Goal: Navigation & Orientation: Understand site structure

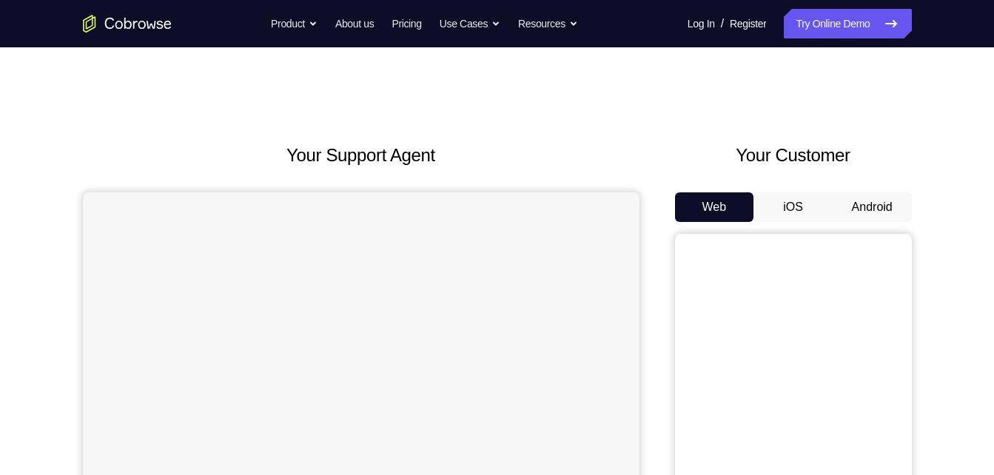
click at [879, 203] on button "Android" at bounding box center [872, 207] width 79 height 30
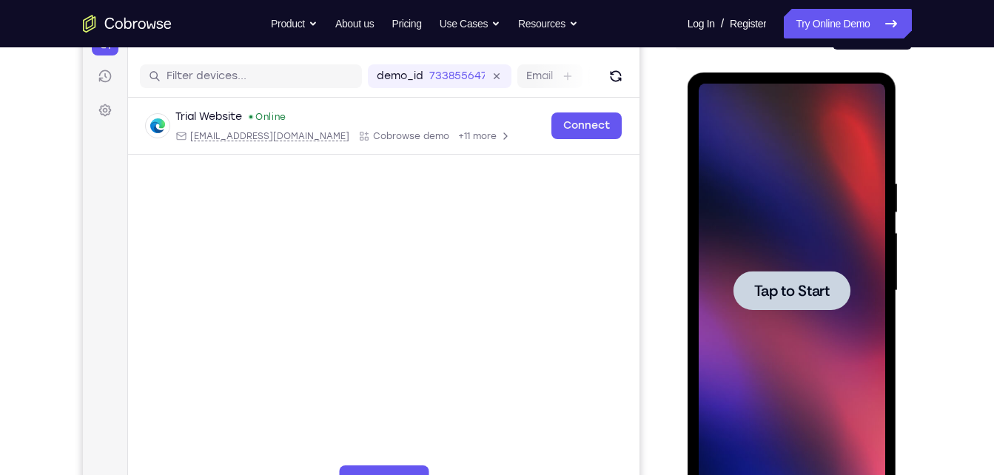
click at [797, 292] on span "Tap to Start" at bounding box center [792, 291] width 76 height 15
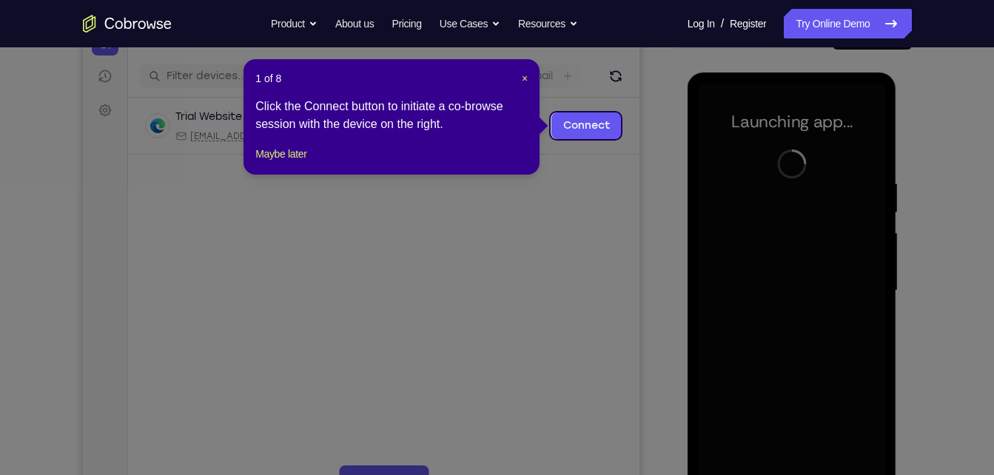
click at [520, 76] on header "1 of 8 ×" at bounding box center [391, 78] width 272 height 15
click at [523, 76] on span "×" at bounding box center [525, 79] width 6 height 12
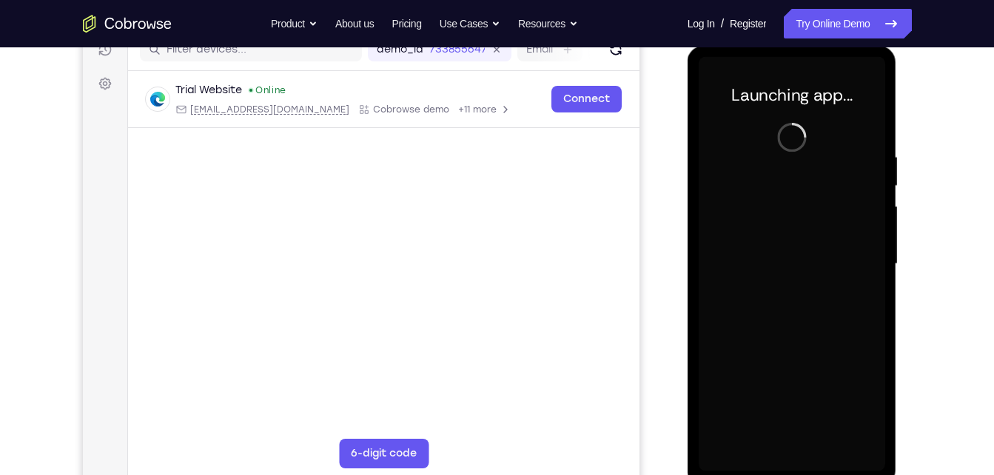
scroll to position [200, 0]
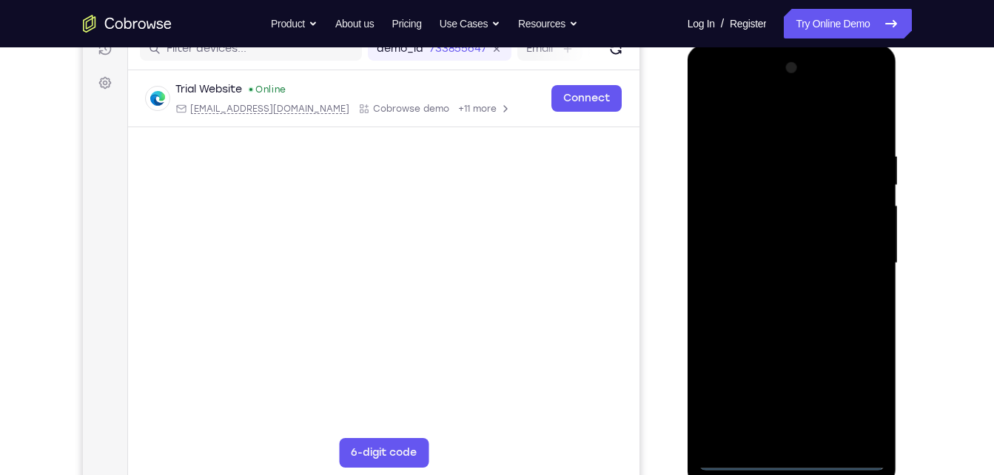
click at [791, 463] on div at bounding box center [792, 263] width 187 height 415
click at [860, 391] on div at bounding box center [792, 263] width 187 height 415
click at [848, 93] on div at bounding box center [792, 263] width 187 height 415
click at [711, 90] on div at bounding box center [792, 263] width 187 height 415
click at [857, 261] on div at bounding box center [792, 263] width 187 height 415
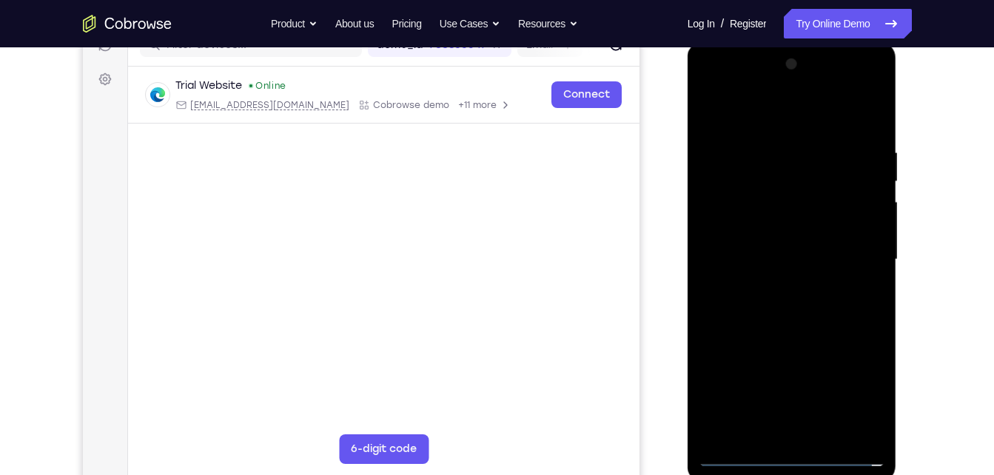
scroll to position [204, 0]
click at [774, 286] on div at bounding box center [792, 259] width 187 height 415
click at [853, 389] on div at bounding box center [792, 259] width 187 height 415
click at [771, 284] on div at bounding box center [792, 259] width 187 height 415
click at [776, 285] on div at bounding box center [792, 259] width 187 height 415
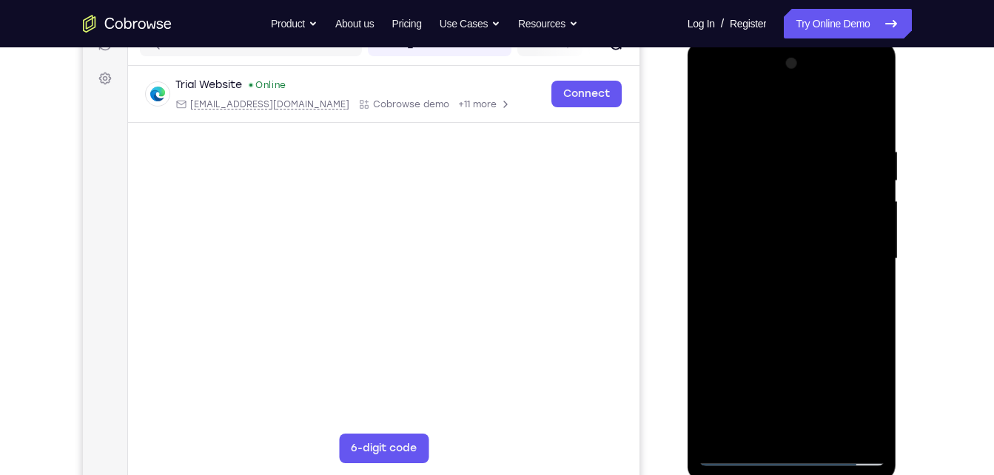
click at [850, 386] on div at bounding box center [792, 259] width 187 height 415
click at [851, 84] on div at bounding box center [792, 259] width 187 height 415
click at [874, 113] on div at bounding box center [792, 259] width 187 height 415
click at [876, 113] on div at bounding box center [792, 259] width 187 height 415
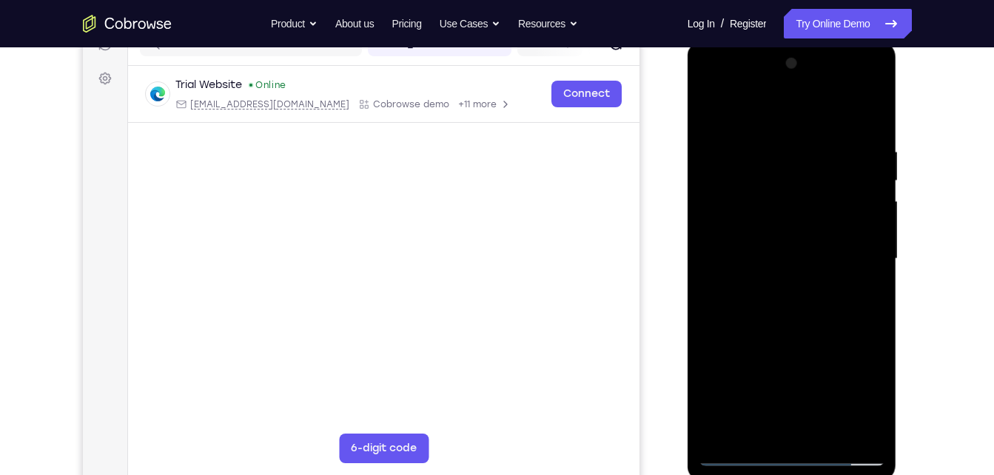
click at [874, 141] on div at bounding box center [792, 259] width 187 height 415
click at [871, 114] on div at bounding box center [792, 259] width 187 height 415
click at [715, 77] on div at bounding box center [792, 259] width 187 height 415
click at [765, 254] on div at bounding box center [792, 259] width 187 height 415
click at [773, 421] on div at bounding box center [792, 259] width 187 height 415
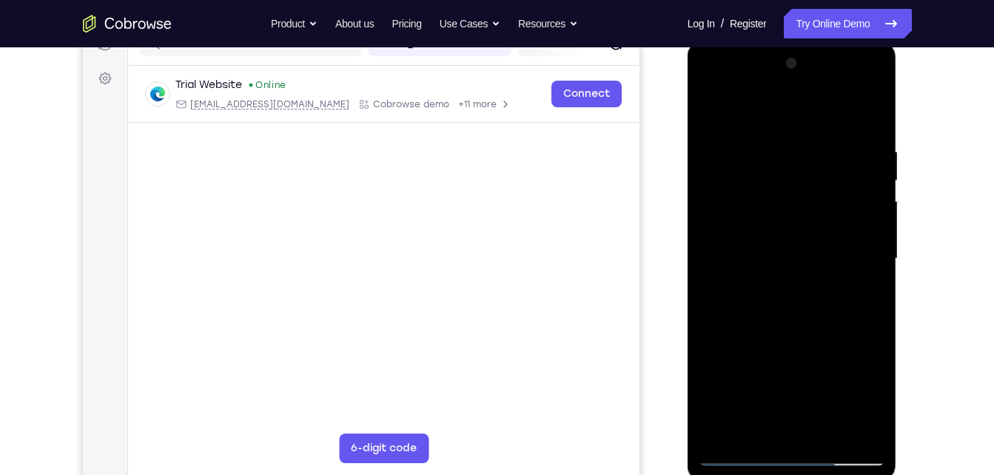
click at [867, 425] on div at bounding box center [792, 259] width 187 height 415
click at [862, 395] on div at bounding box center [792, 259] width 187 height 415
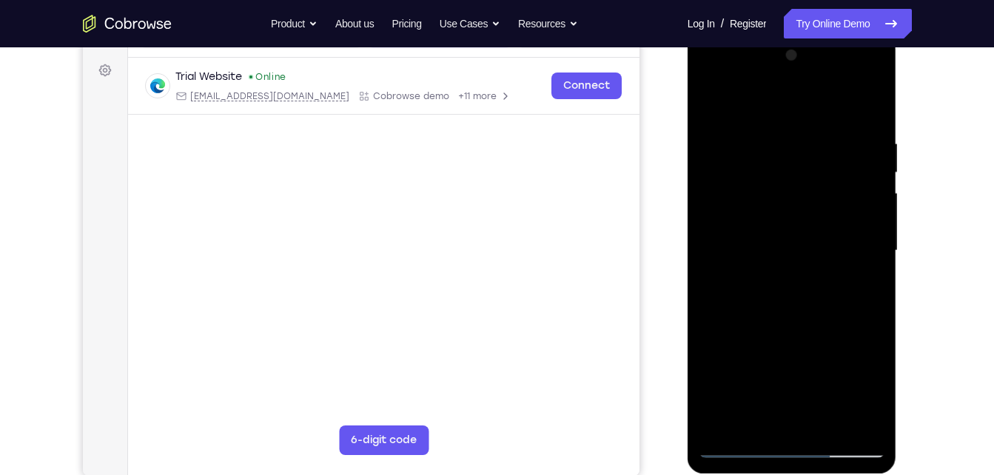
scroll to position [217, 0]
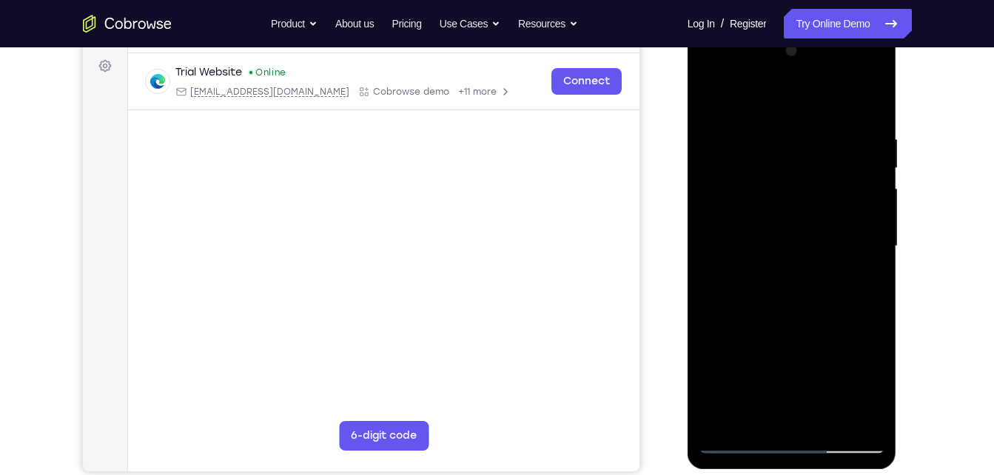
click at [780, 256] on div at bounding box center [792, 246] width 187 height 415
click at [788, 253] on div at bounding box center [792, 246] width 187 height 415
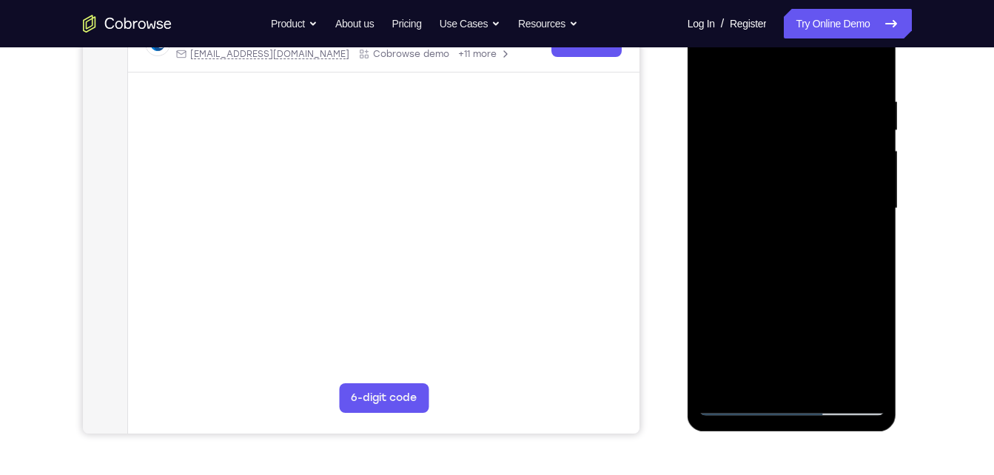
scroll to position [249, 0]
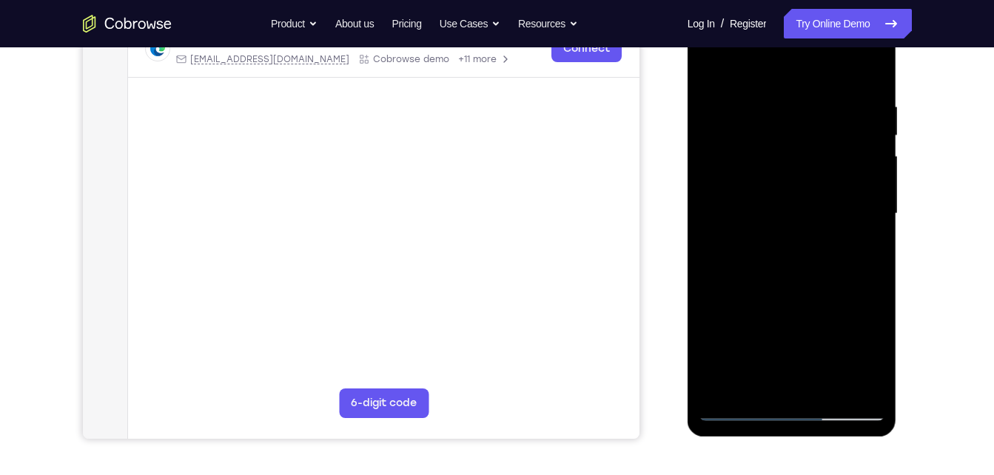
click at [860, 350] on div at bounding box center [792, 214] width 187 height 415
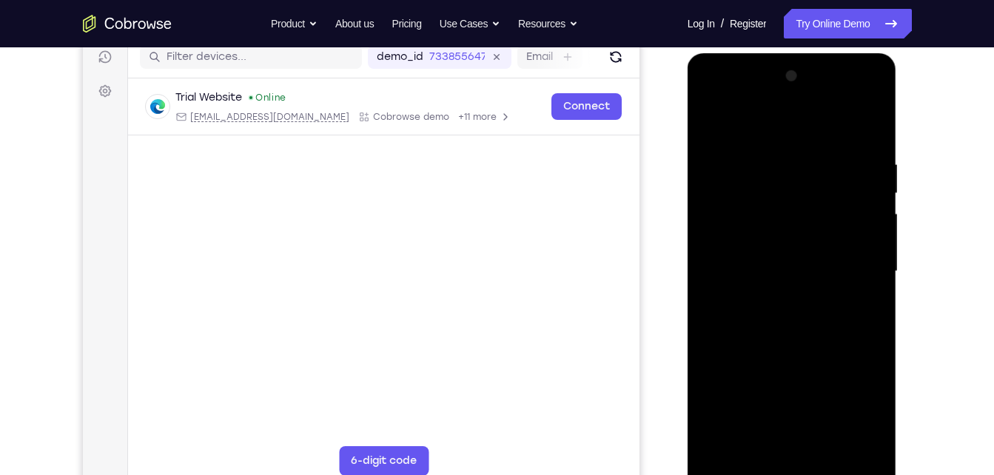
scroll to position [191, 0]
click at [857, 101] on div at bounding box center [792, 272] width 187 height 415
click at [711, 98] on div at bounding box center [792, 272] width 187 height 415
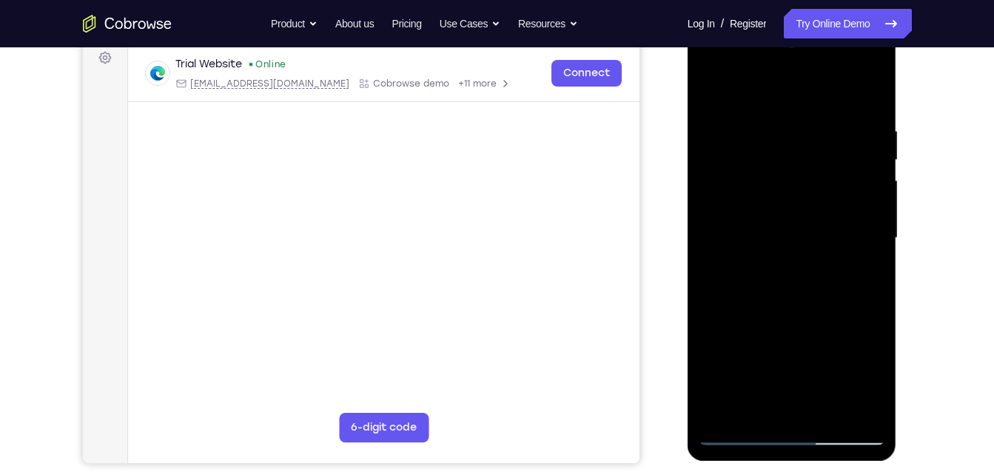
scroll to position [226, 0]
click at [836, 429] on div at bounding box center [792, 237] width 187 height 415
drag, startPoint x: 796, startPoint y: 333, endPoint x: 771, endPoint y: 40, distance: 294.3
click at [771, 40] on div at bounding box center [792, 237] width 187 height 415
click at [860, 370] on div at bounding box center [792, 237] width 187 height 415
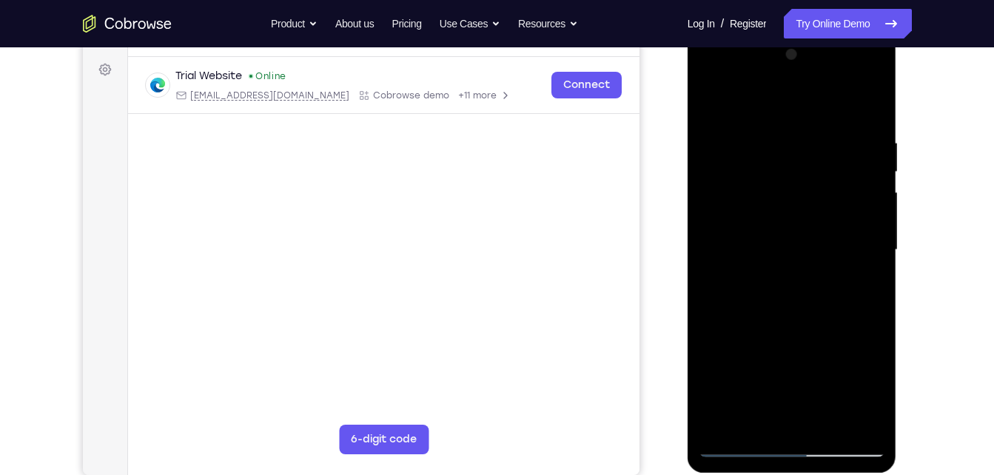
scroll to position [212, 0]
click at [709, 76] on div at bounding box center [792, 251] width 187 height 415
click at [864, 425] on div at bounding box center [792, 251] width 187 height 415
click at [854, 373] on div at bounding box center [792, 251] width 187 height 415
click at [863, 429] on div at bounding box center [792, 251] width 187 height 415
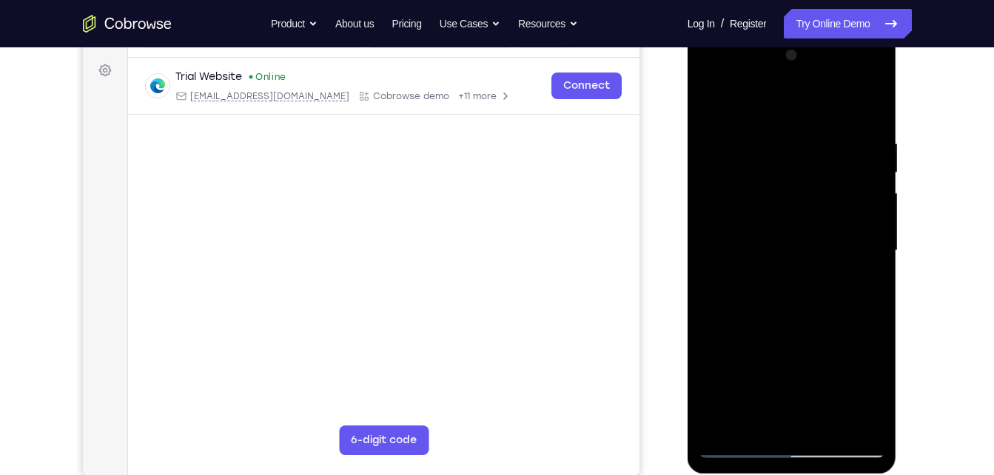
click at [865, 427] on div at bounding box center [792, 251] width 187 height 415
click at [777, 277] on div at bounding box center [792, 251] width 187 height 415
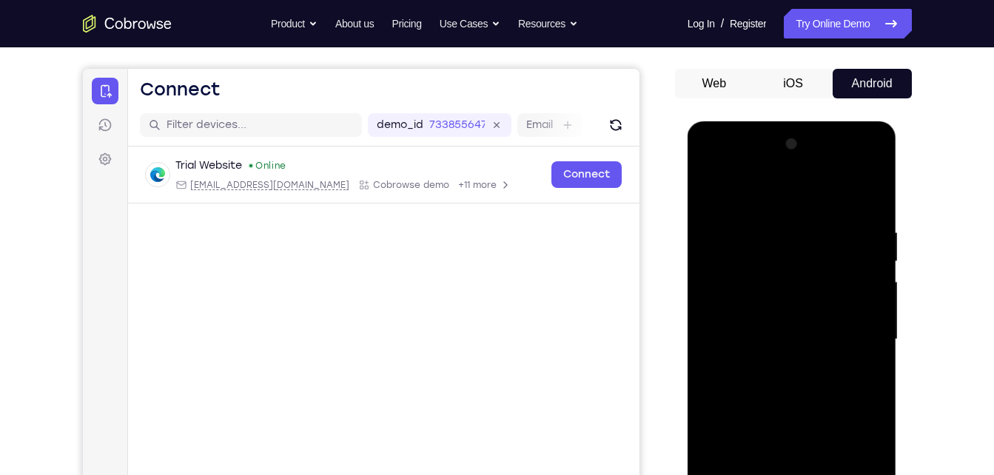
scroll to position [123, 0]
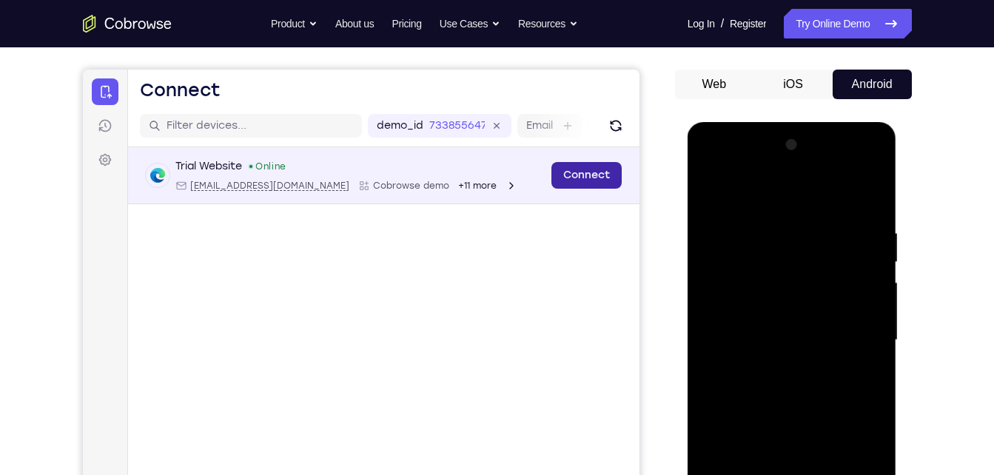
click at [587, 168] on link "Connect" at bounding box center [586, 175] width 70 height 27
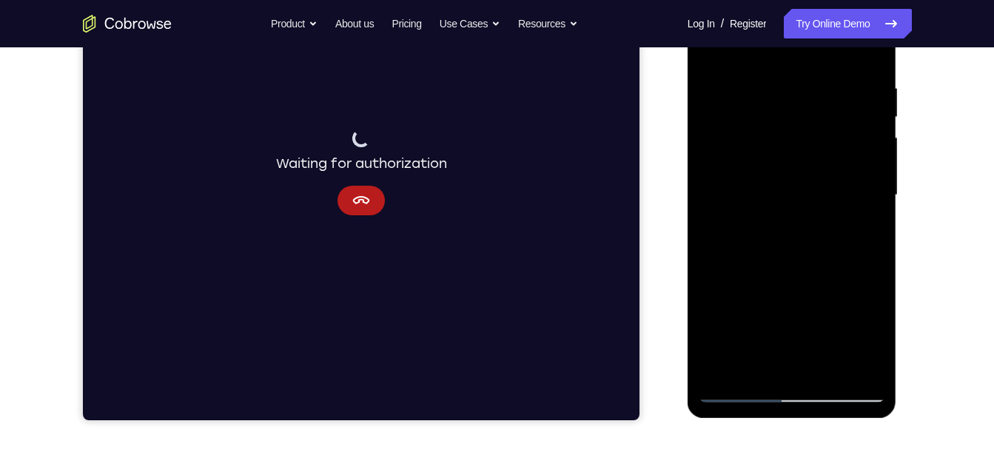
scroll to position [269, 0]
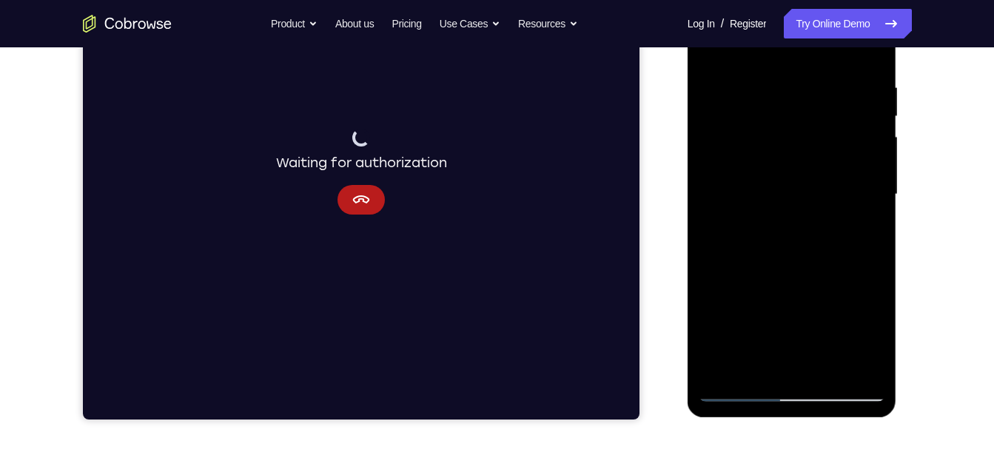
drag, startPoint x: 806, startPoint y: 261, endPoint x: 768, endPoint y: 104, distance: 161.4
click at [768, 104] on div at bounding box center [792, 194] width 187 height 415
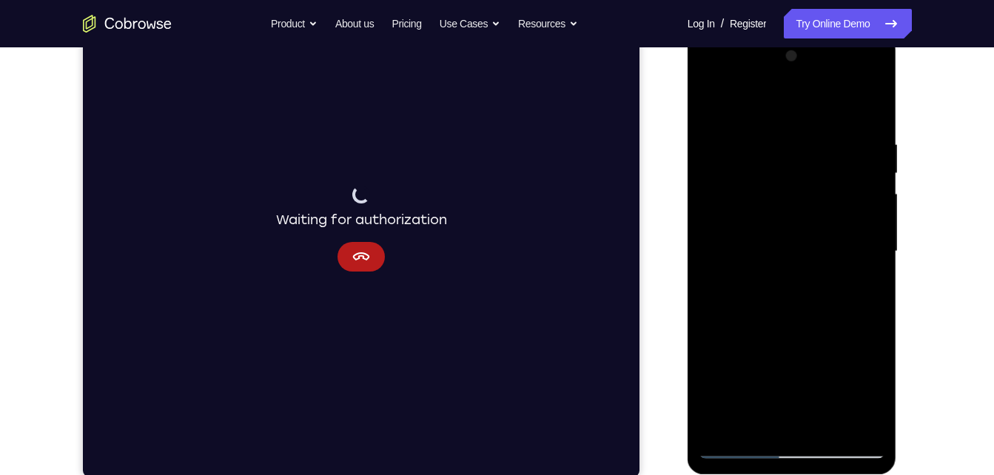
scroll to position [210, 0]
click at [768, 233] on div at bounding box center [792, 253] width 187 height 415
click at [803, 136] on div at bounding box center [792, 253] width 187 height 415
click at [784, 141] on div at bounding box center [792, 253] width 187 height 415
